Goal: Transaction & Acquisition: Obtain resource

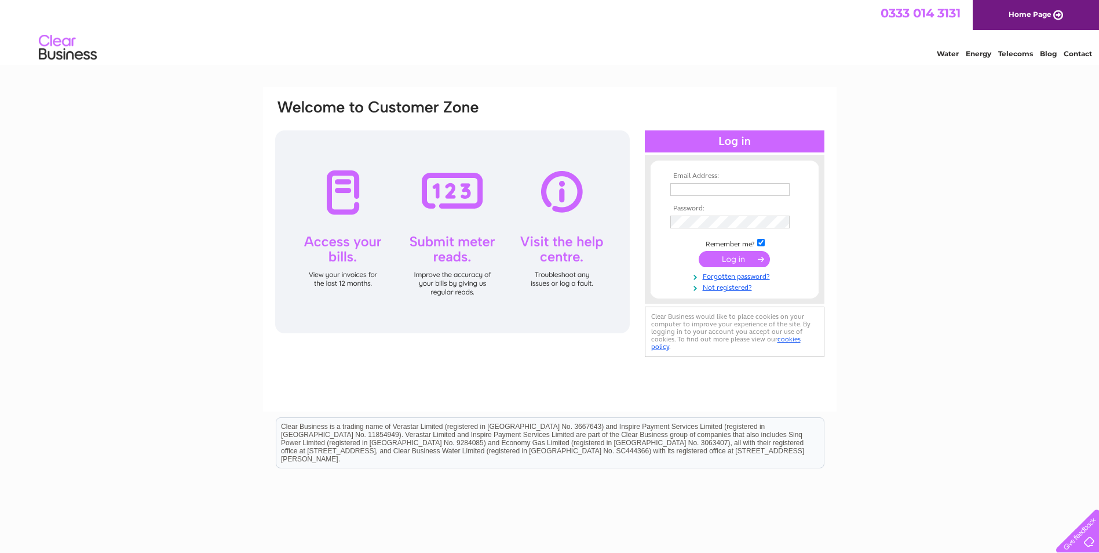
type input "tracy@palacehotel.co.uk"
click at [746, 256] on input "submit" at bounding box center [734, 259] width 71 height 16
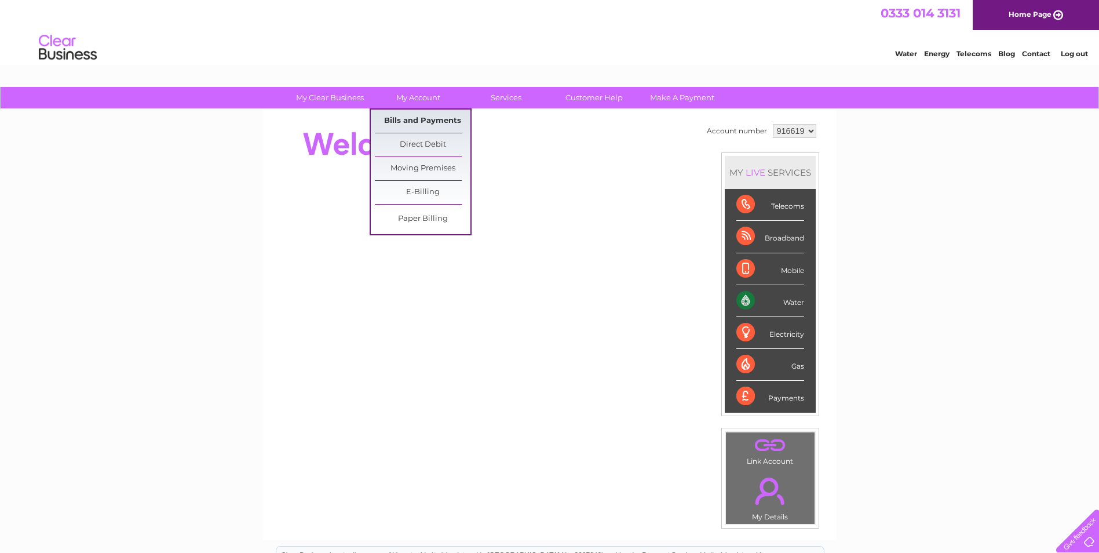
click at [418, 119] on link "Bills and Payments" at bounding box center [423, 121] width 96 height 23
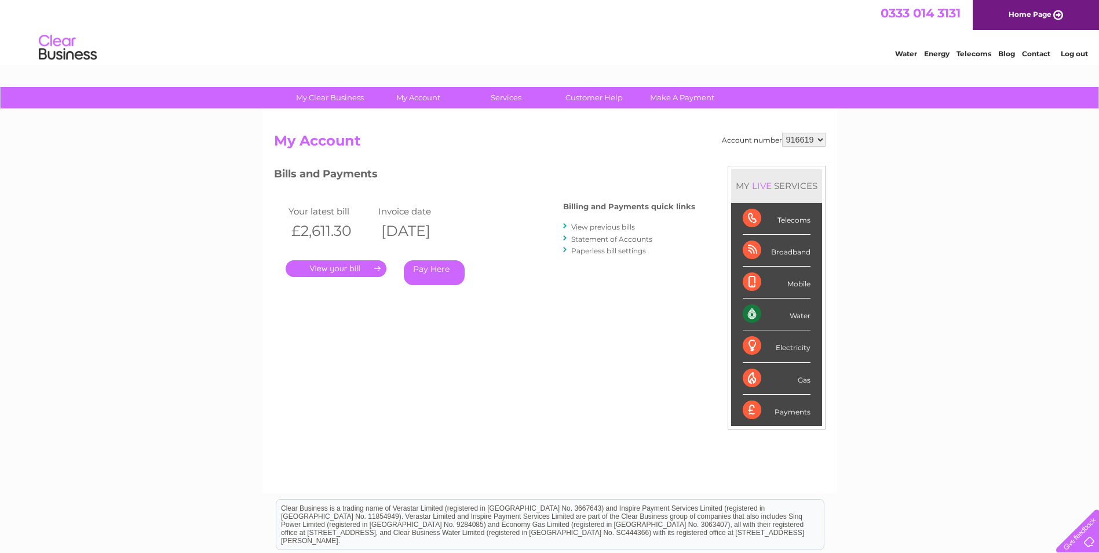
click at [334, 269] on link "." at bounding box center [336, 268] width 101 height 17
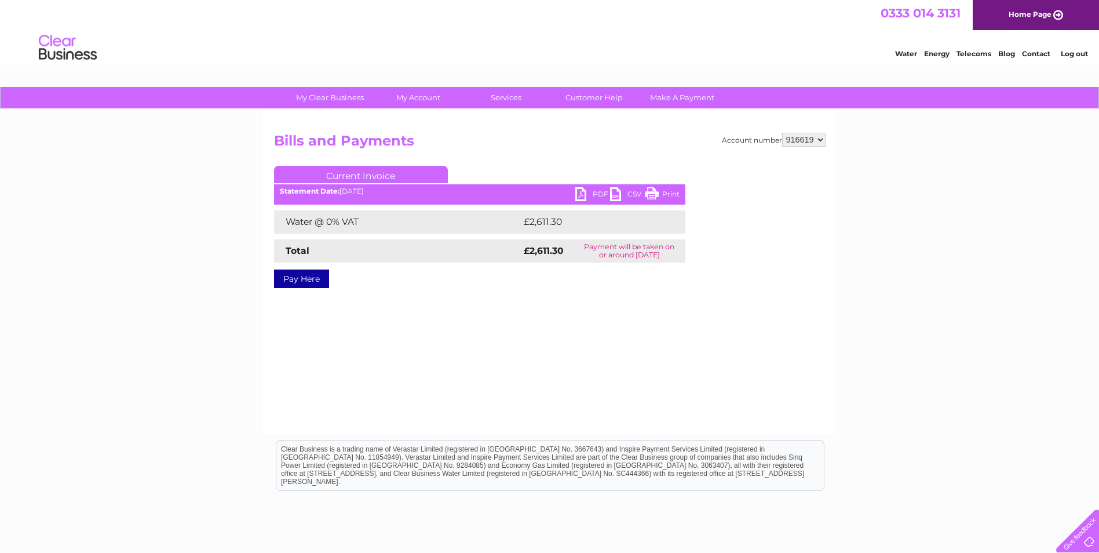
click at [598, 194] on link "PDF" at bounding box center [592, 195] width 35 height 17
click at [818, 137] on select "916619 916684 989750" at bounding box center [803, 140] width 43 height 14
select select "916684"
click at [782, 133] on select "916619 916684 989750" at bounding box center [803, 140] width 43 height 14
click at [591, 194] on link "PDF" at bounding box center [592, 195] width 35 height 17
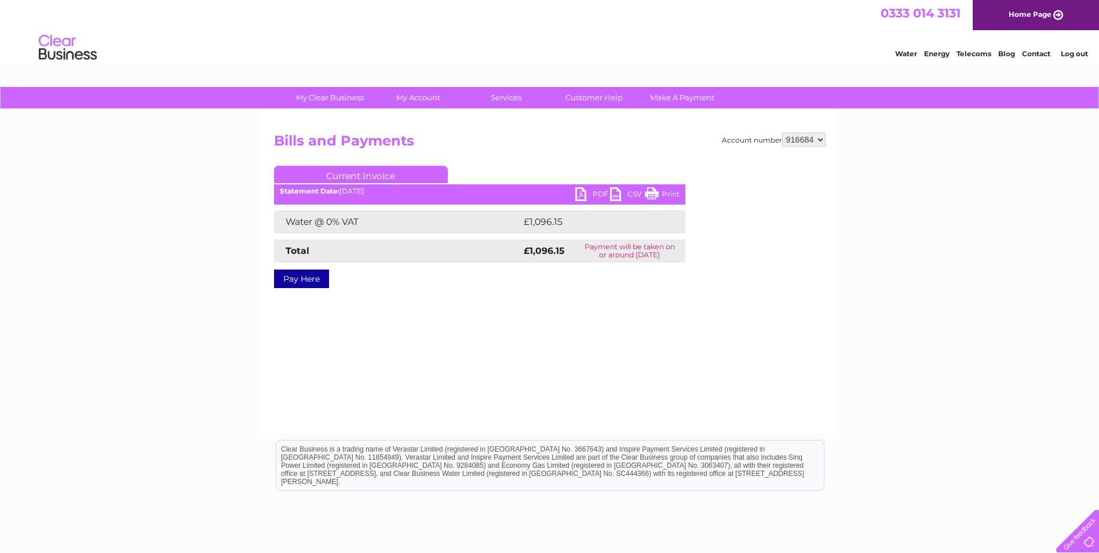
click at [820, 141] on select "916619 916684 989750" at bounding box center [803, 140] width 43 height 14
select select "989750"
click at [782, 133] on select "916619 916684 989750" at bounding box center [803, 140] width 43 height 14
click at [596, 194] on link "PDF" at bounding box center [592, 195] width 35 height 17
click at [1076, 50] on link "Log out" at bounding box center [1074, 53] width 27 height 9
